Goal: Register for event/course

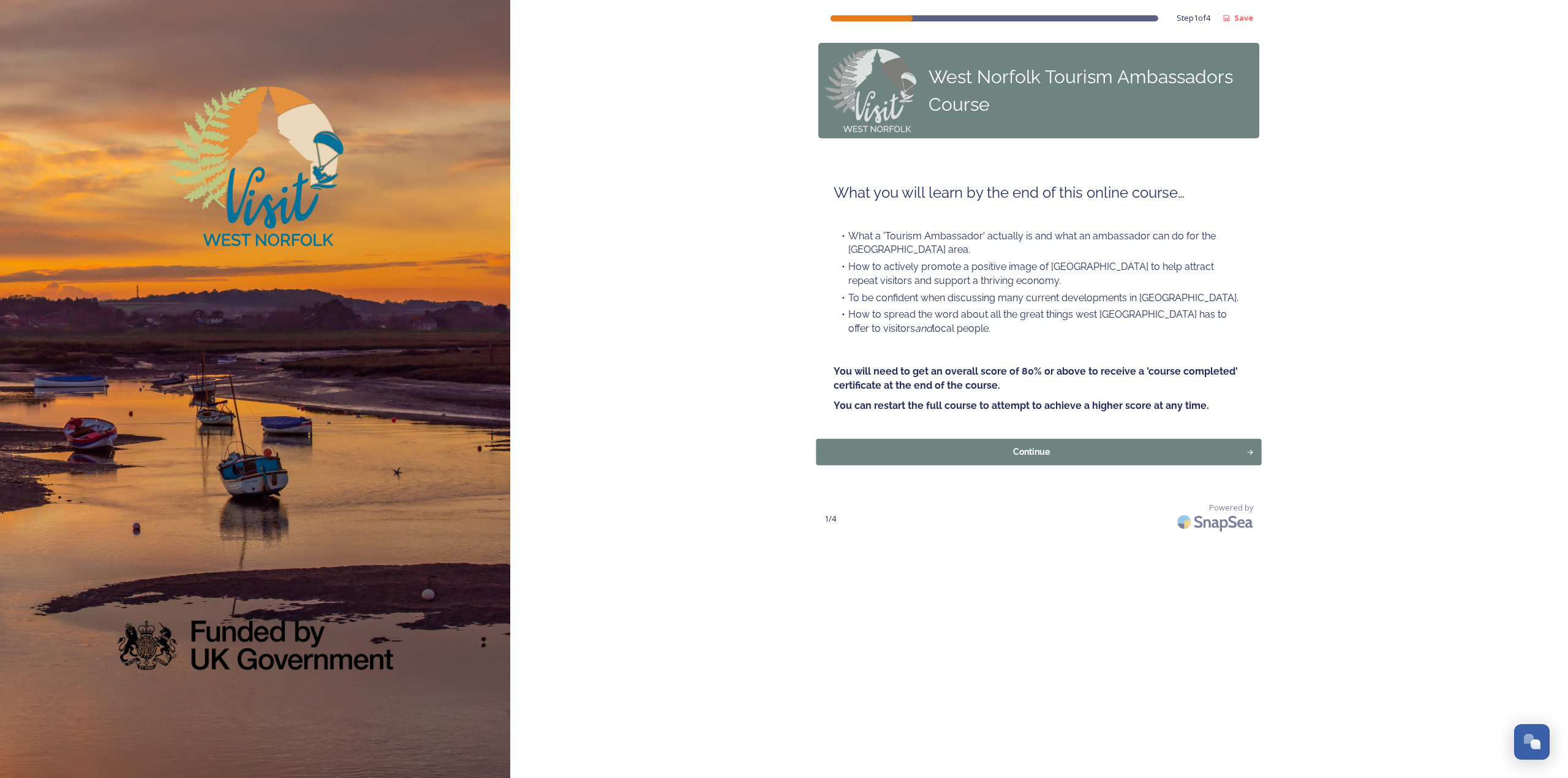
click at [934, 448] on div "Continue" at bounding box center [1031, 452] width 417 height 13
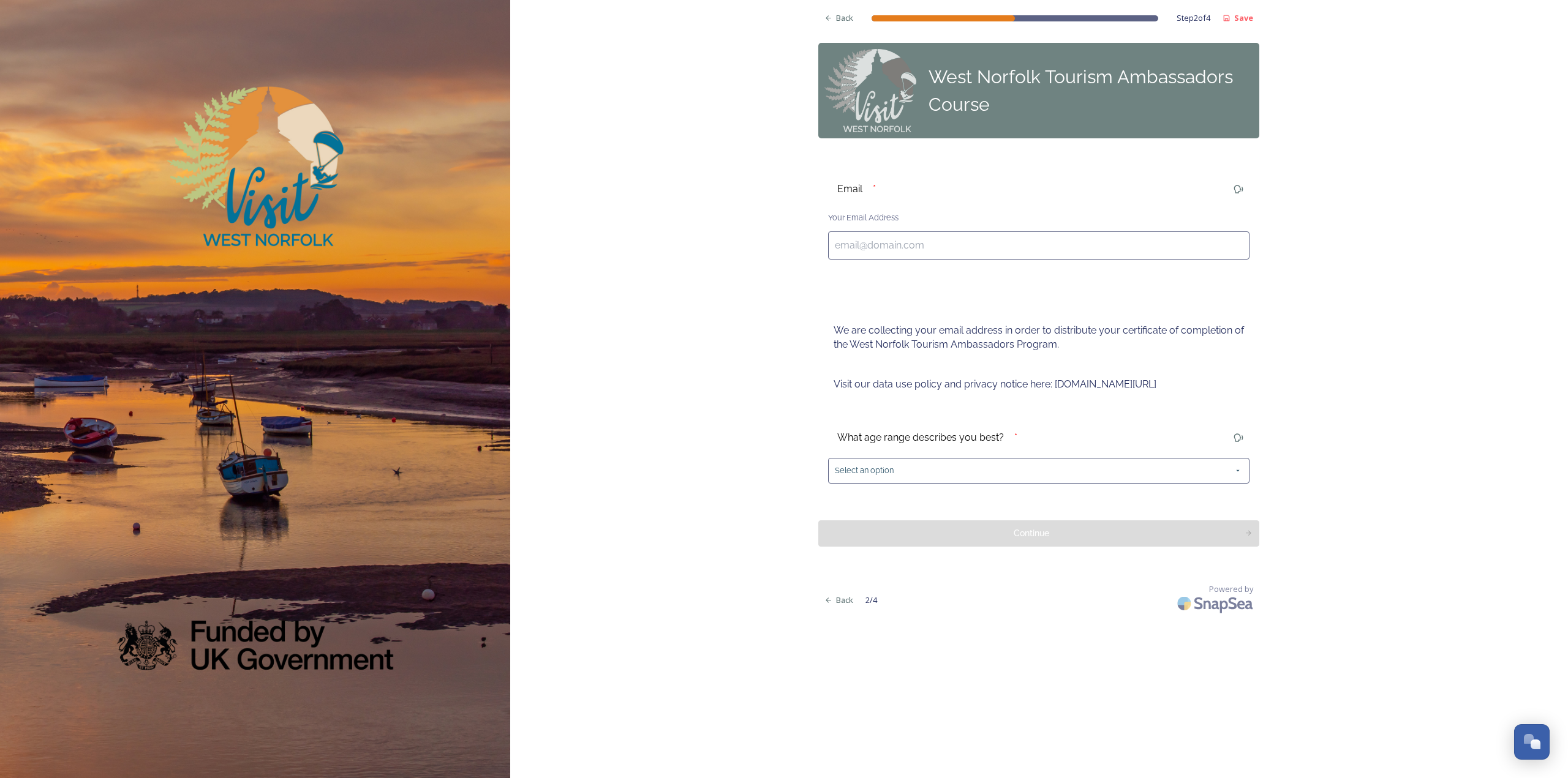
click at [870, 241] on input at bounding box center [1039, 245] width 421 height 28
type input "[EMAIL_ADDRESS][DOMAIN_NAME]"
click at [936, 470] on div "Select an option" at bounding box center [1039, 470] width 421 height 25
click at [931, 525] on div "25 and over" at bounding box center [1039, 528] width 420 height 27
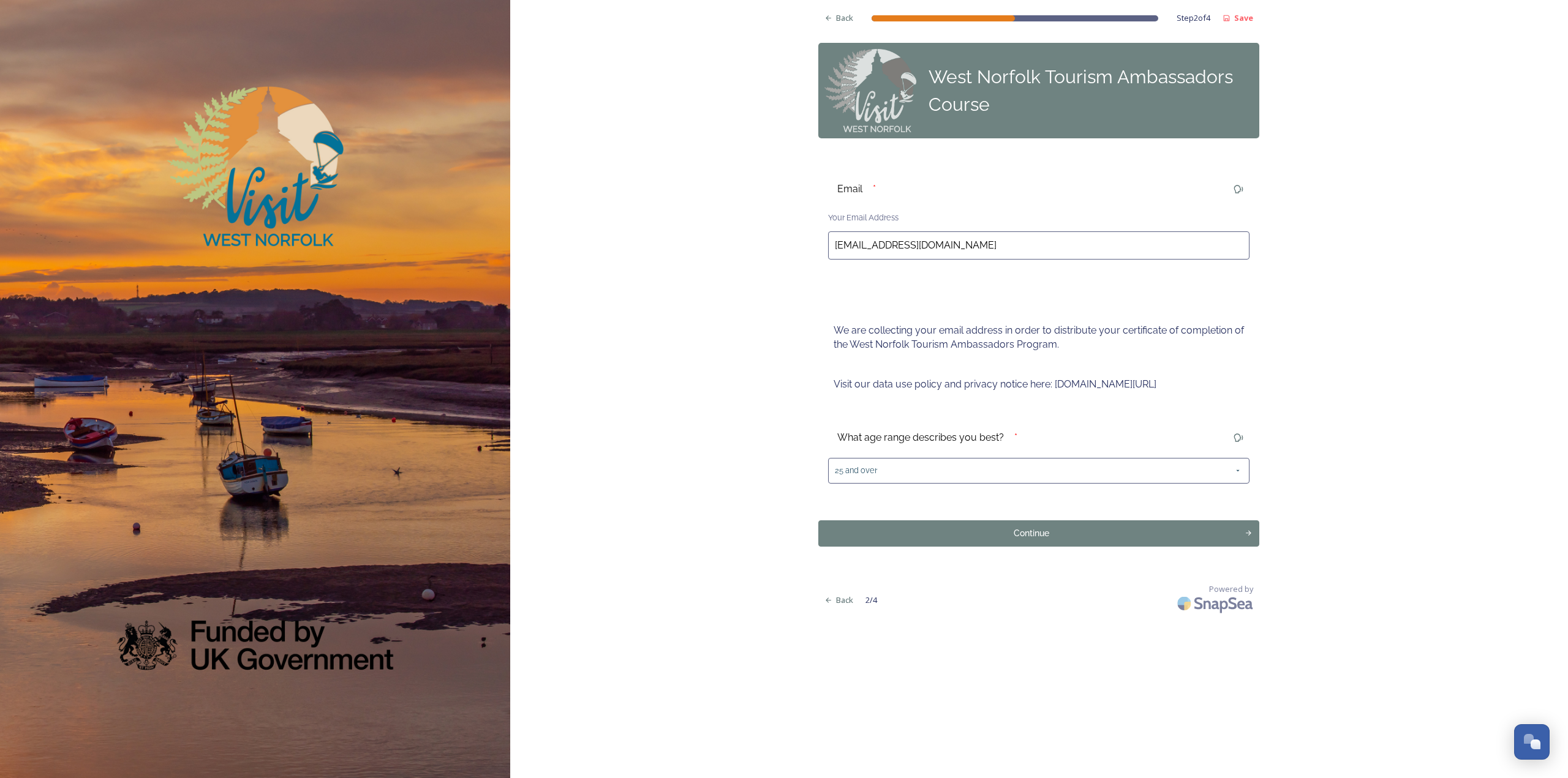
click at [931, 525] on button "Continue" at bounding box center [1039, 534] width 441 height 26
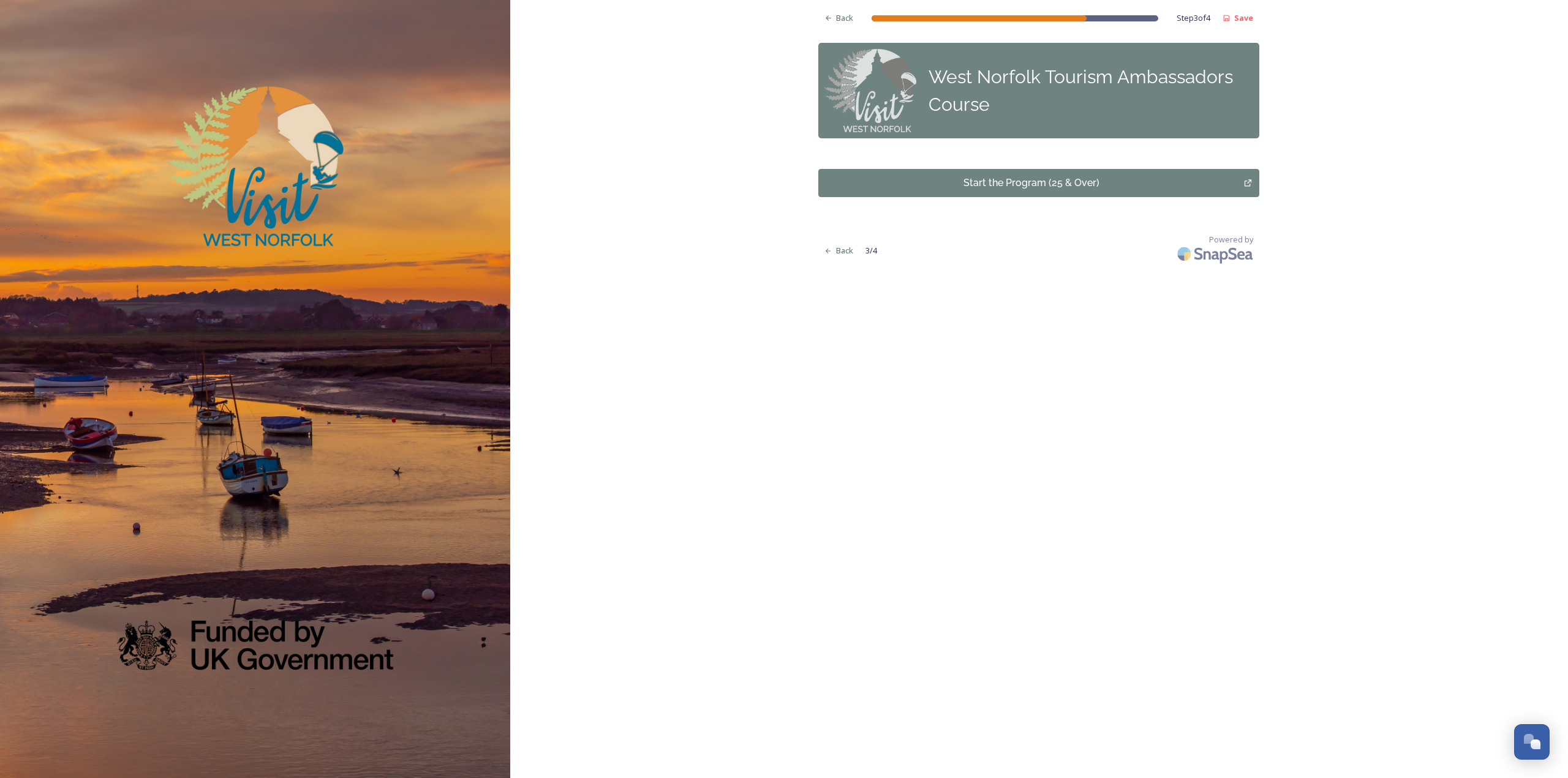
click at [1013, 180] on div "Start the Program (25 & Over)" at bounding box center [1031, 183] width 412 height 15
